Goal: Information Seeking & Learning: Learn about a topic

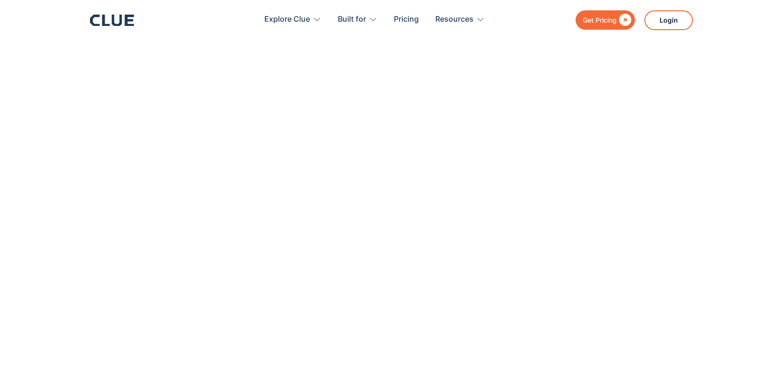
scroll to position [151, 0]
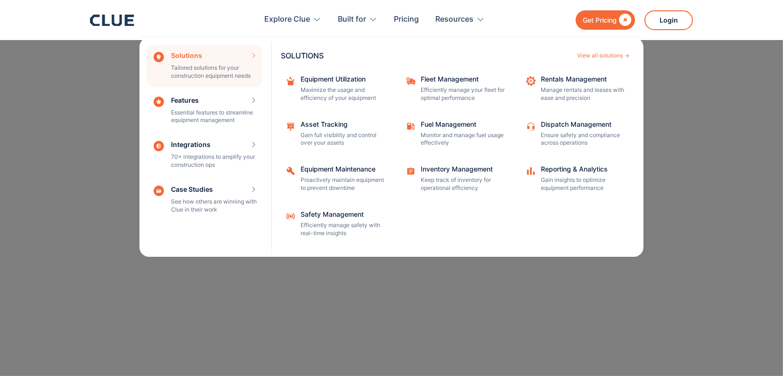
click at [203, 74] on div "Solutions Tailored solutions for your construction equipment needs SOLUTIONS Vi…" at bounding box center [204, 66] width 115 height 42
click at [333, 89] on p "Maximize the usage and efficiency of your equipment" at bounding box center [343, 94] width 85 height 16
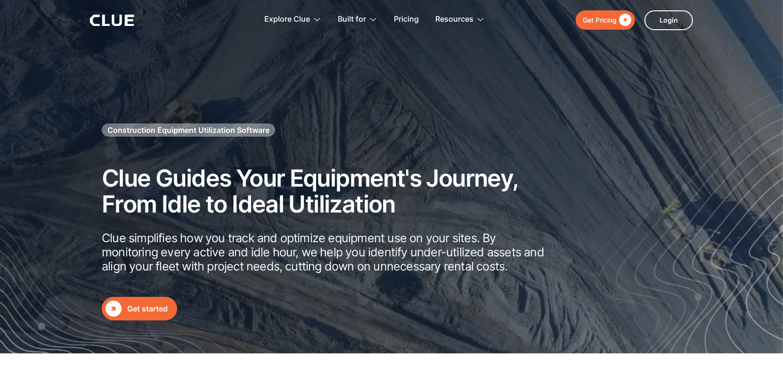
click at [122, 315] on link " Get started" at bounding box center [139, 309] width 75 height 24
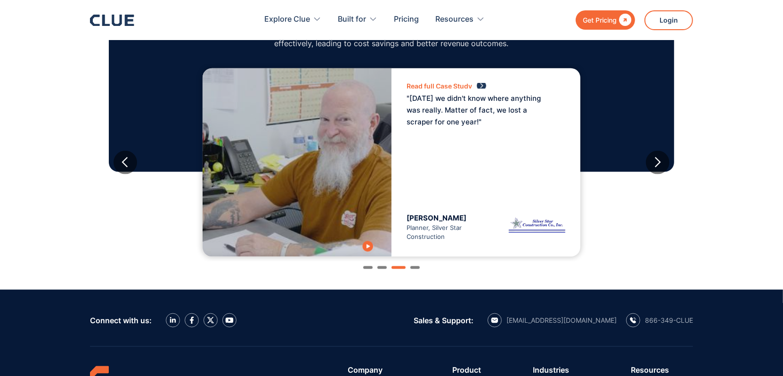
scroll to position [848, 0]
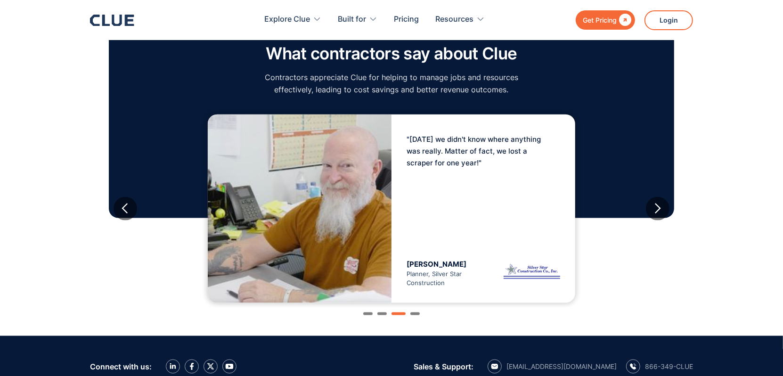
click at [418, 314] on div "Show slide 4 of 4" at bounding box center [415, 314] width 9 height 3
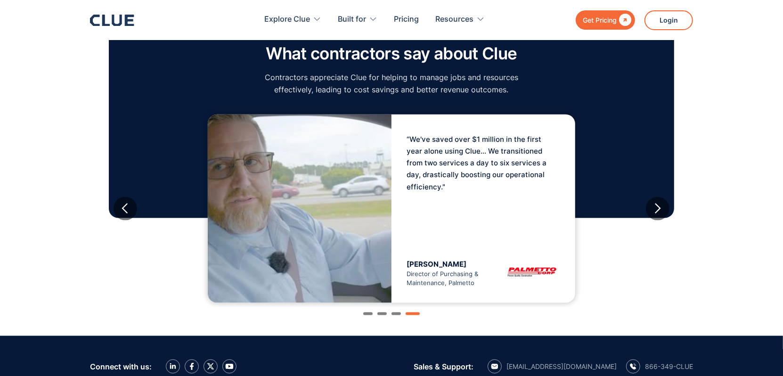
click at [372, 313] on div "Show slide 1 of 4" at bounding box center [367, 314] width 9 height 3
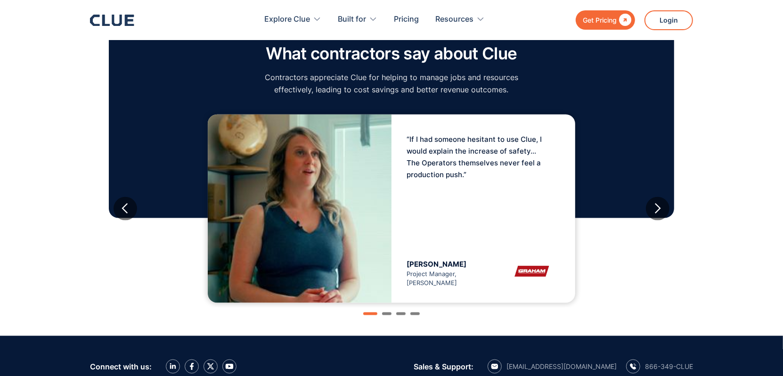
click at [387, 313] on div "Show slide 2 of 4" at bounding box center [386, 314] width 9 height 3
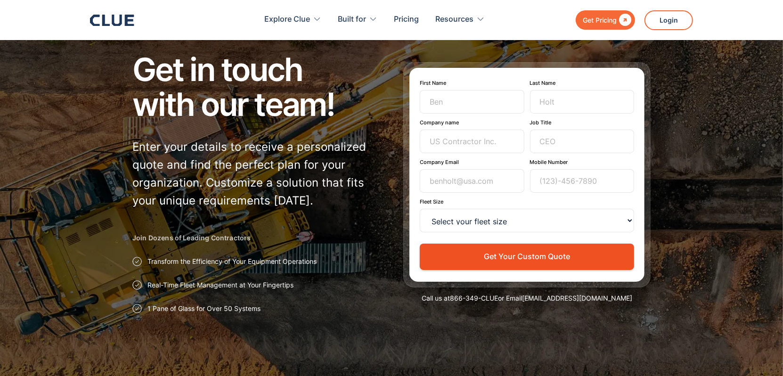
scroll to position [0, 0]
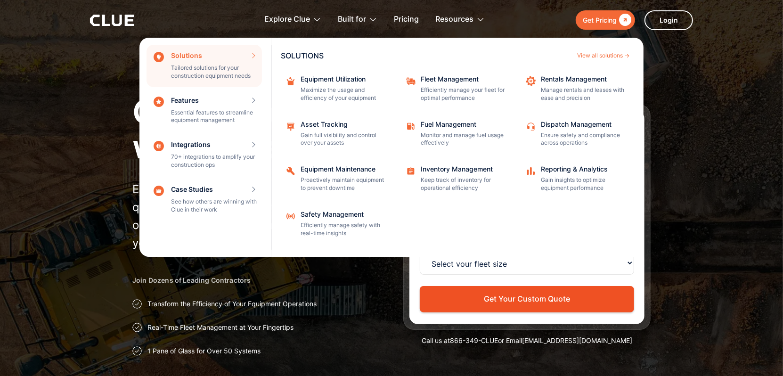
click at [329, 175] on div "Equipment Maintenance Proactively maintain equipment to prevent downtime" at bounding box center [343, 179] width 85 height 26
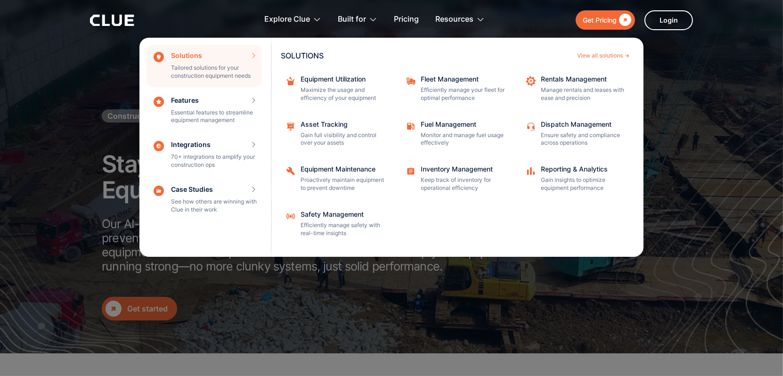
click at [576, 124] on div "Dispatch Management" at bounding box center [583, 124] width 85 height 7
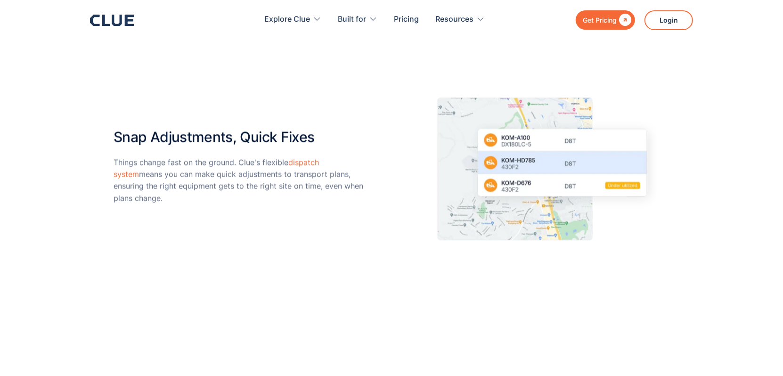
scroll to position [1367, 0]
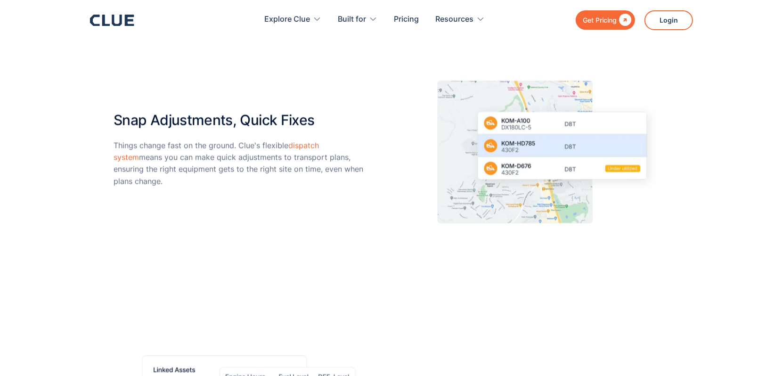
click at [308, 147] on link "dispatch system" at bounding box center [217, 151] width 206 height 21
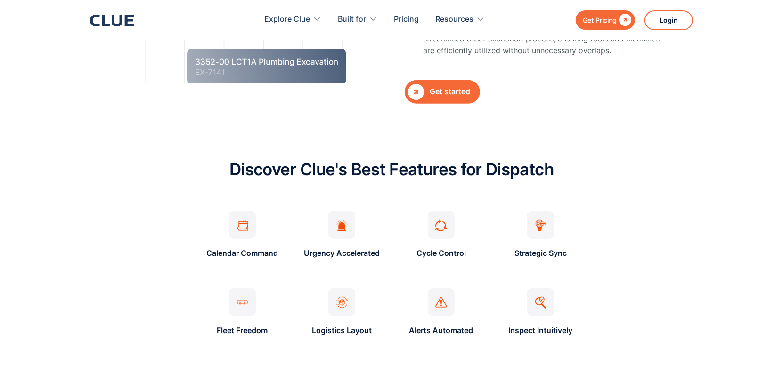
scroll to position [613, 0]
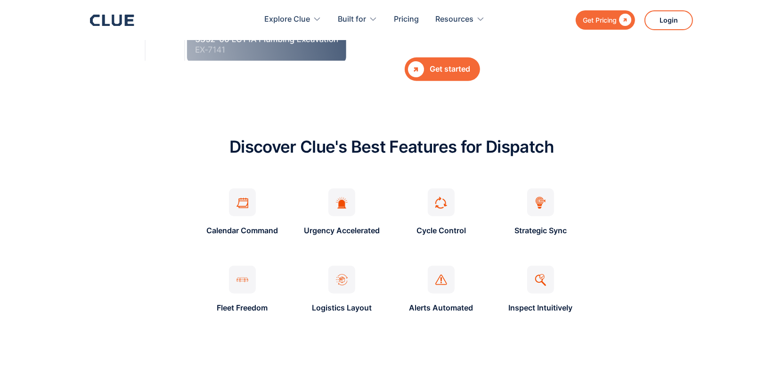
click at [334, 282] on div at bounding box center [342, 280] width 27 height 28
click at [344, 288] on div at bounding box center [342, 280] width 27 height 28
drag, startPoint x: 344, startPoint y: 288, endPoint x: 365, endPoint y: 288, distance: 20.7
click at [365, 288] on div "Logistics Layout" at bounding box center [342, 290] width 60 height 49
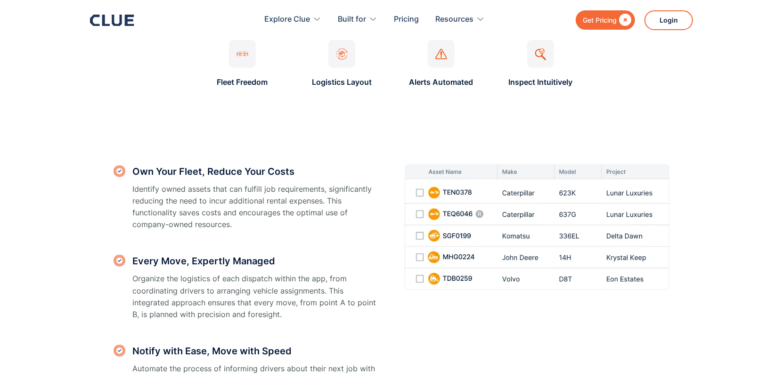
scroll to position [848, 0]
